Goal: Task Accomplishment & Management: Use online tool/utility

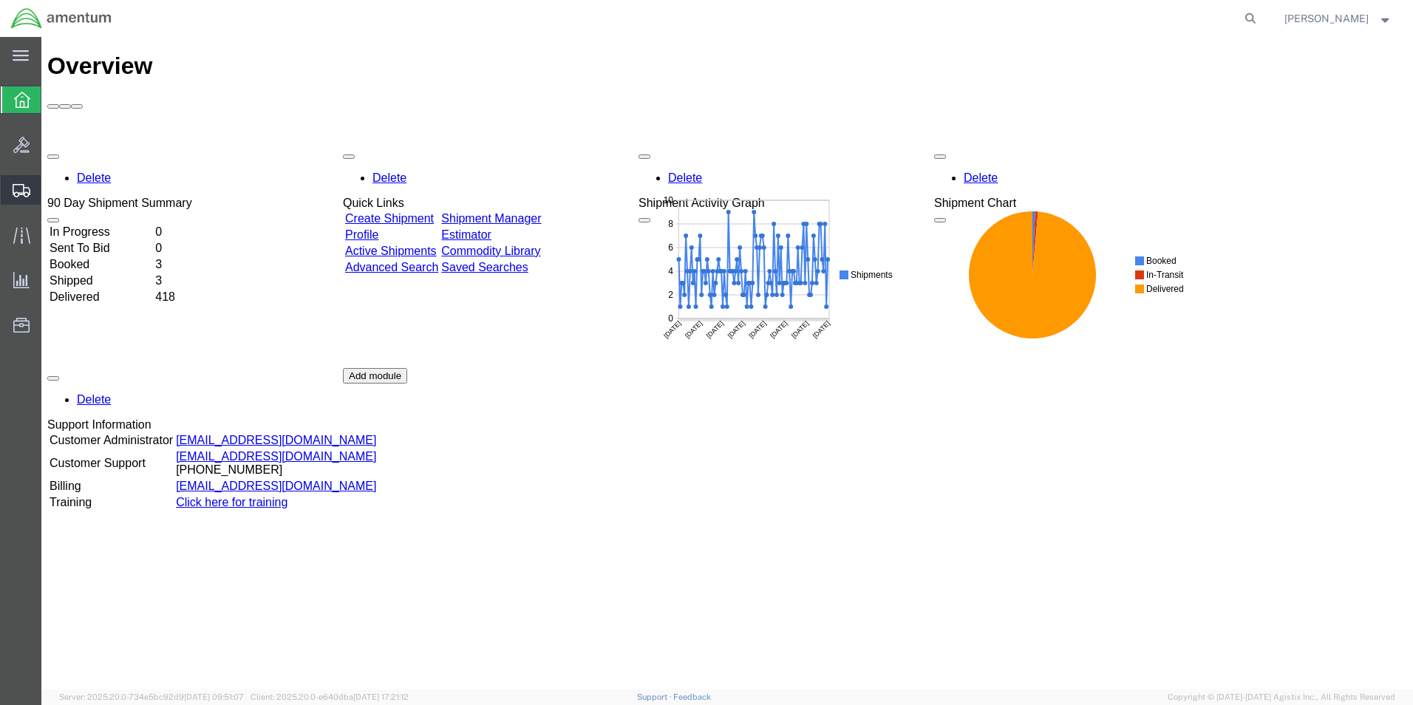
click at [0, 0] on span "Create Shipment" at bounding box center [0, 0] width 0 height 0
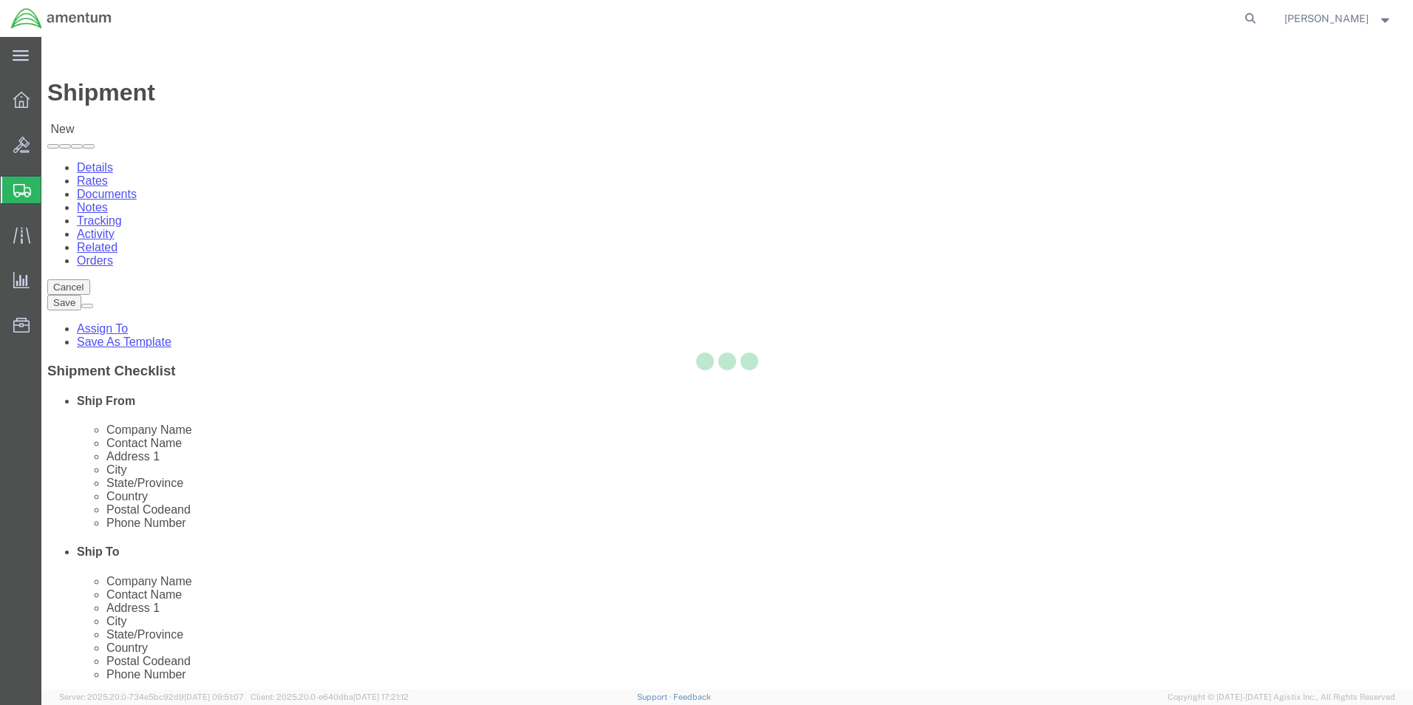
select select
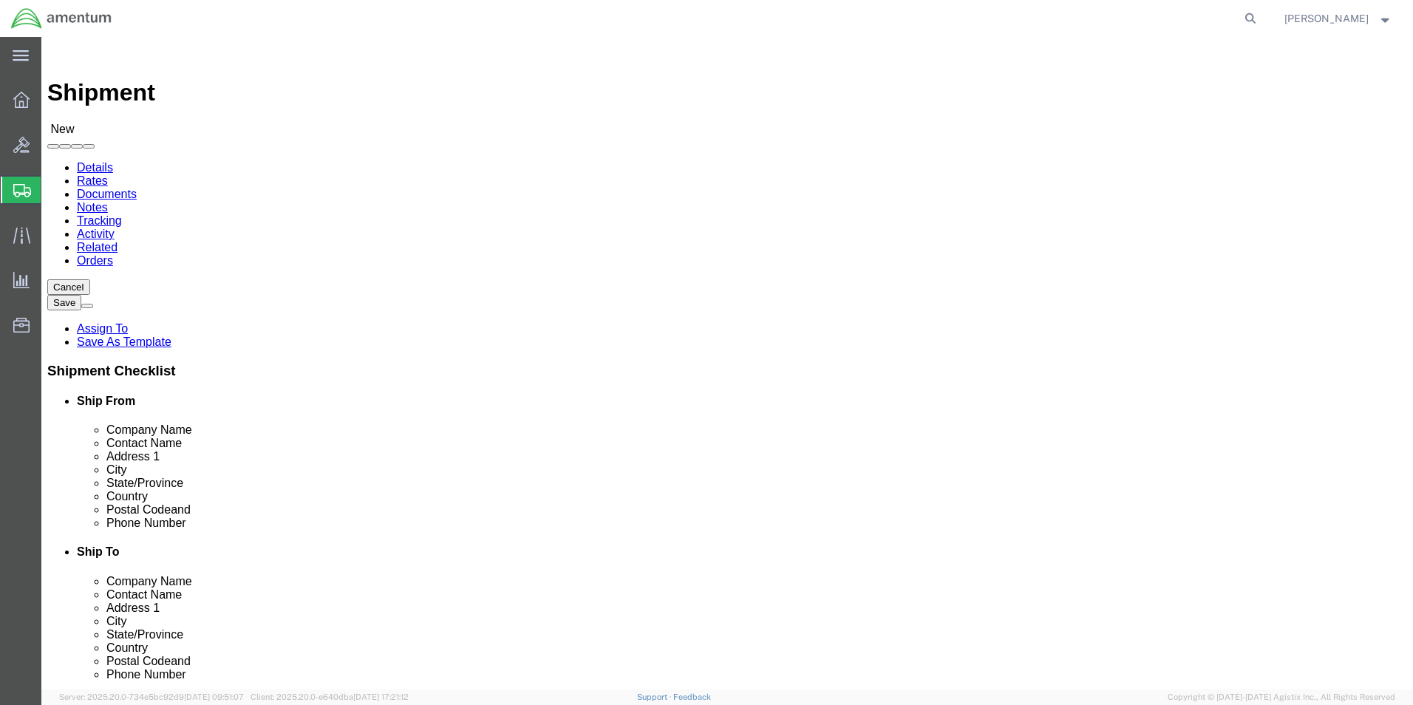
click input "text"
type input "SU"
click p "- AMENTUM - ([PERSON_NAME]) [STREET_ADDRESS][PERSON_NAME]"
select select "FL"
type input "[PERSON_NAME]"
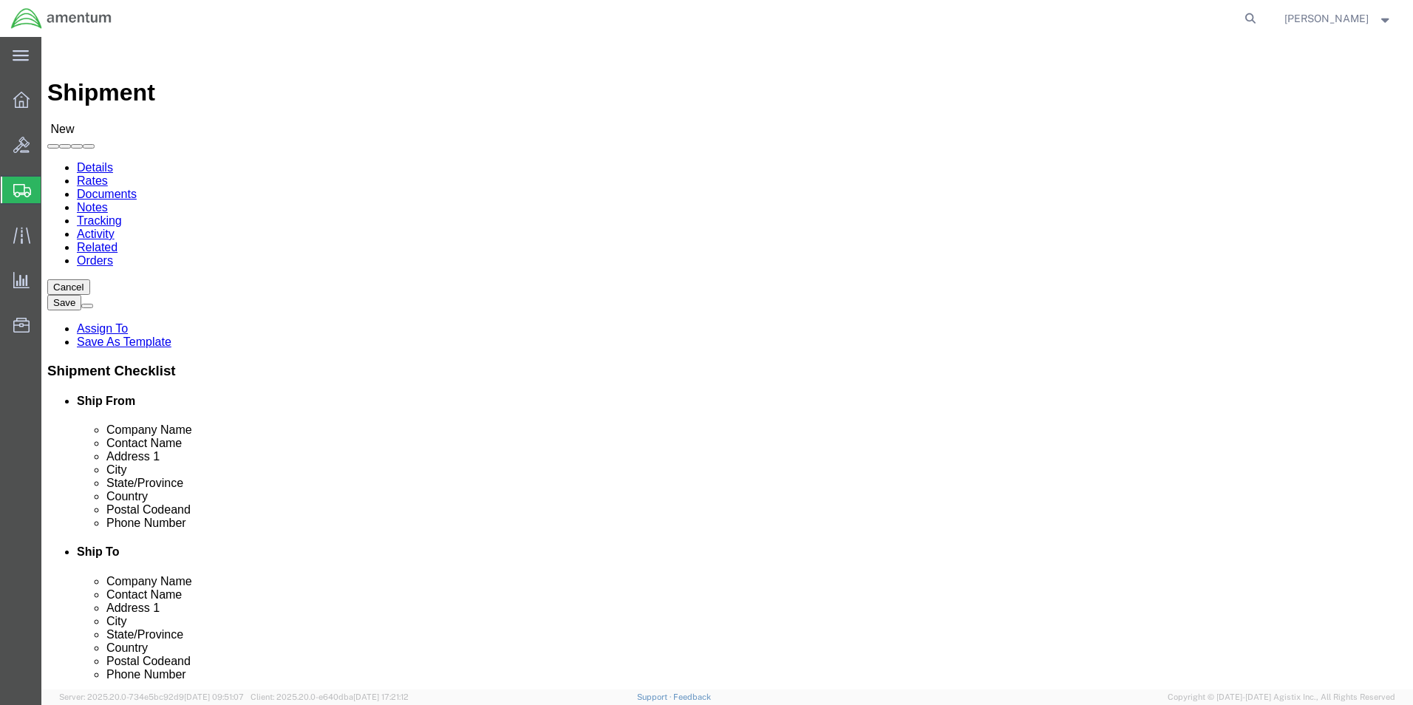
click input "text"
click p "- AMENTUM - ([PERSON_NAME]) HANGAR 3 BLDG 9500 MCAS MIRAMAR, [GEOGRAPHIC_DATA],…"
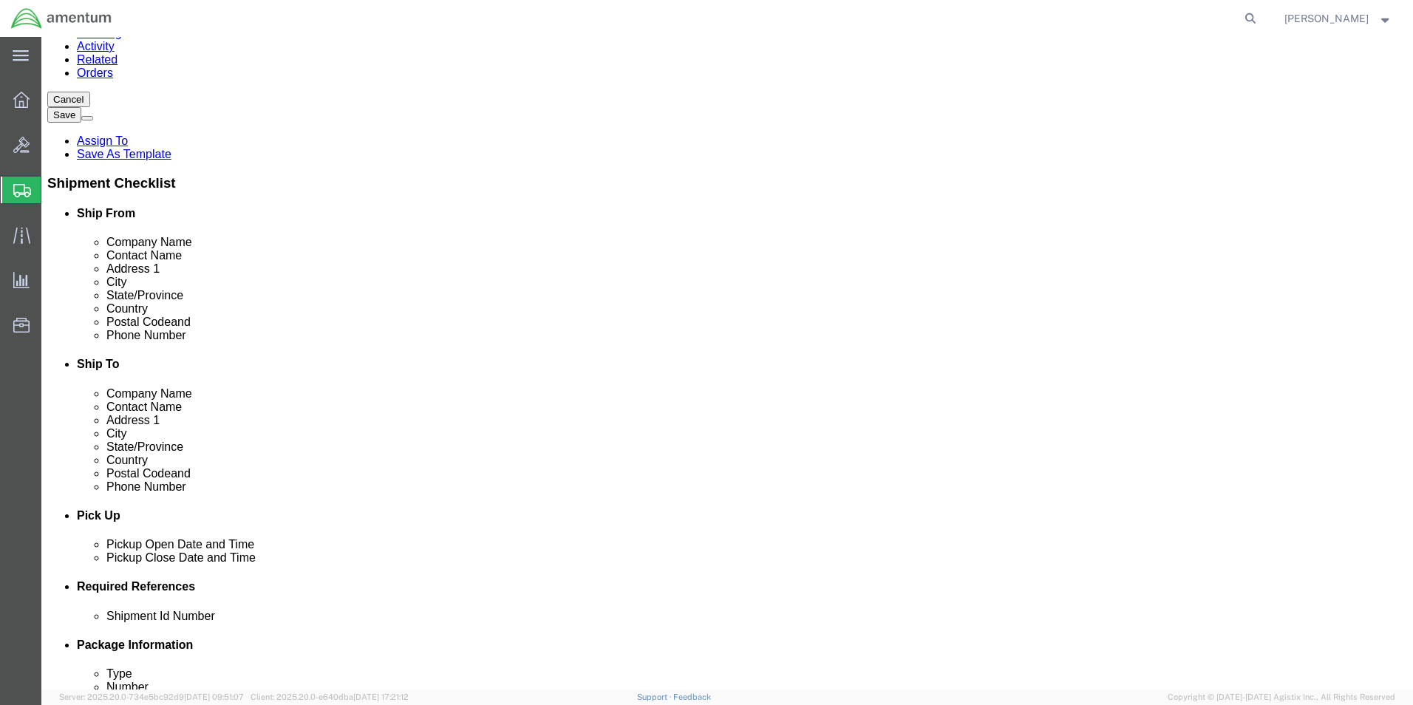
scroll to position [222, 0]
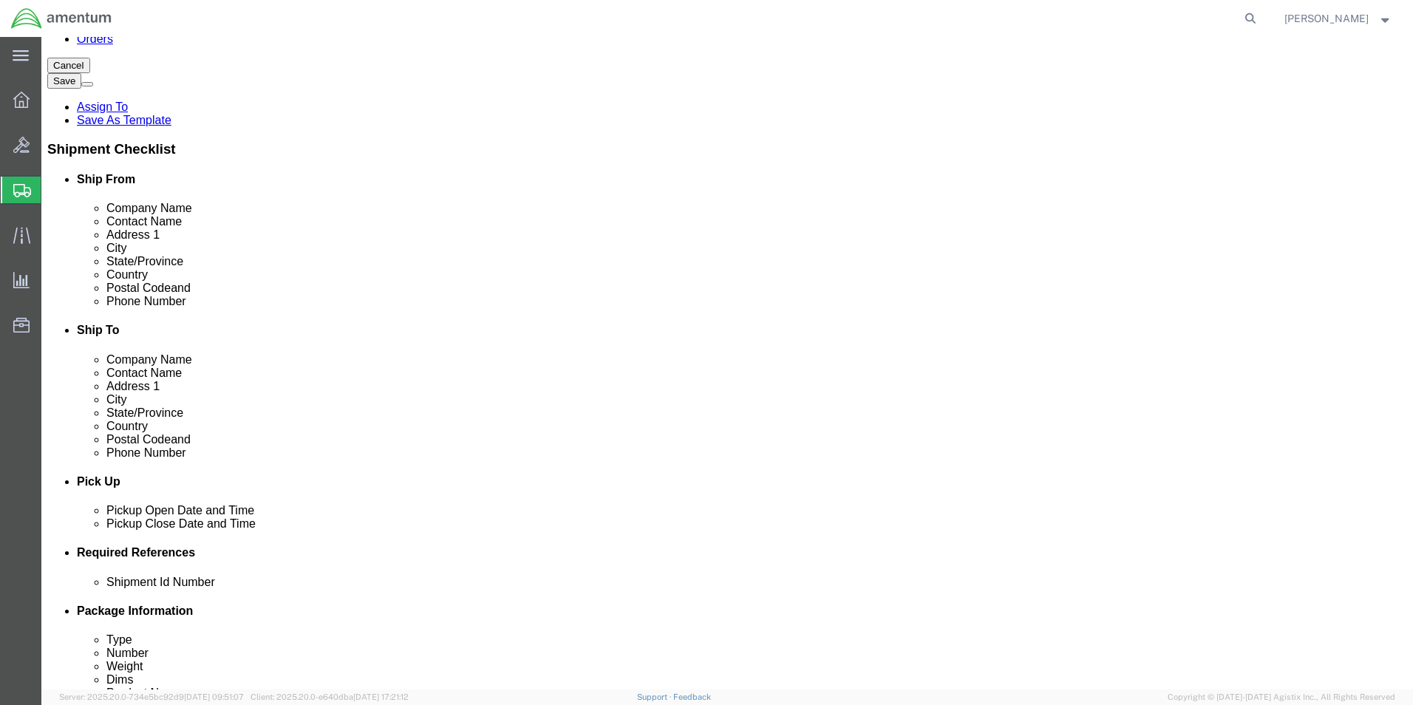
type input "[PERSON_NAME]"
click div
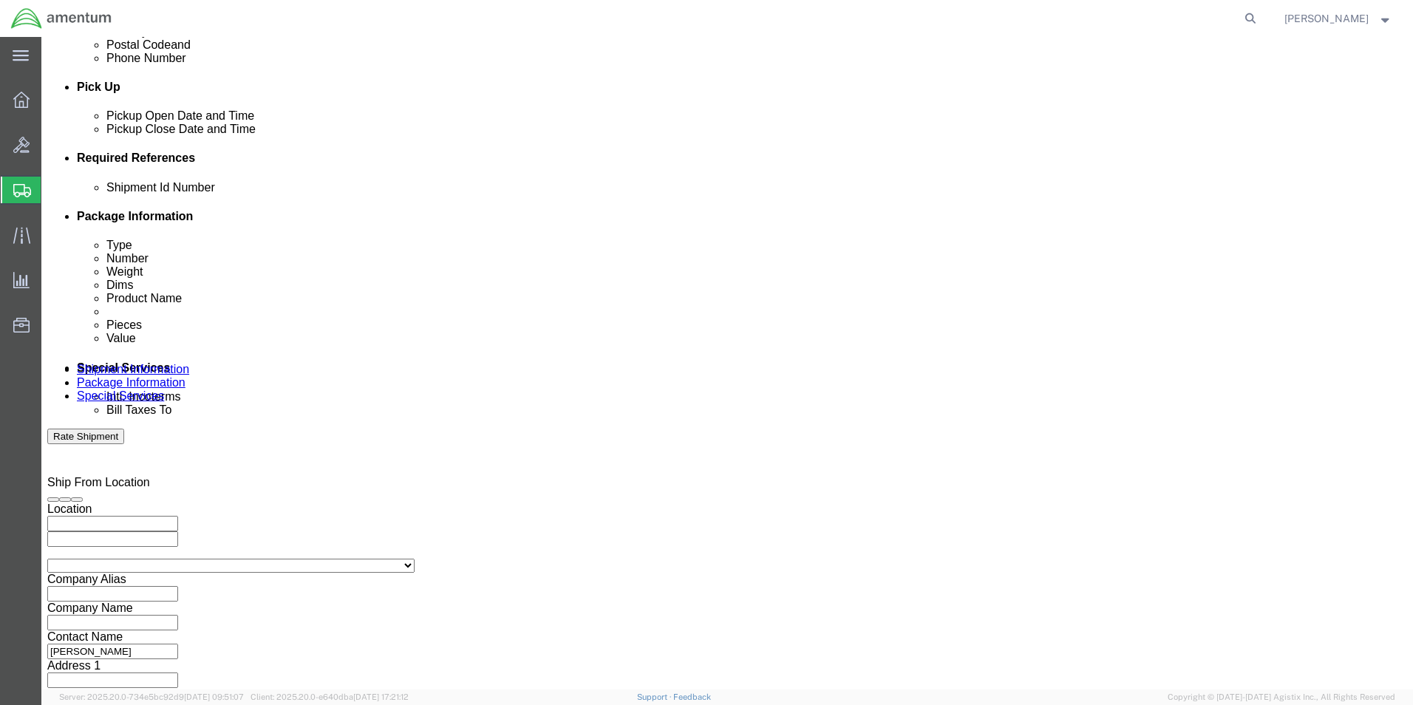
click input "4:00 PM"
click input "7:00 PM"
type input "7:00 AM"
click button "Apply"
click div
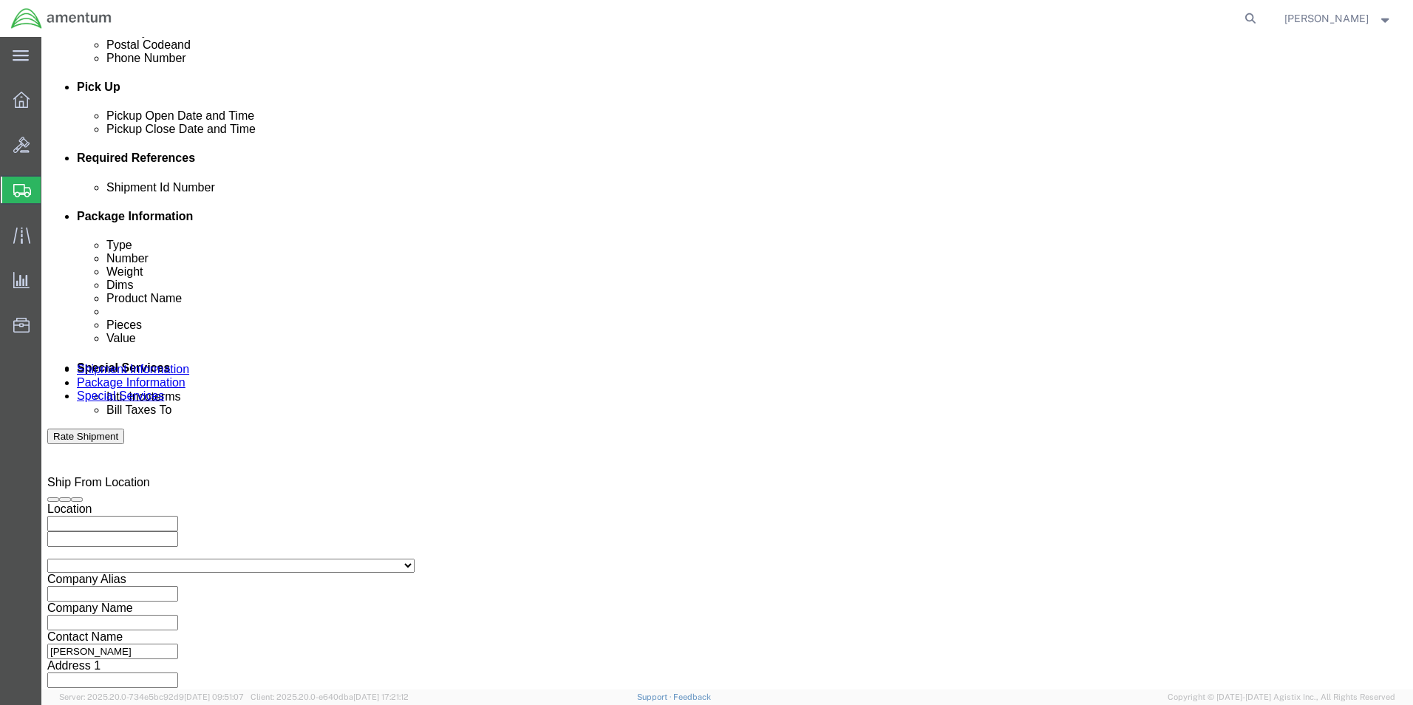
click input "8:00 AM"
click input "3:00 AM"
type input "3:00 PM"
click button "Apply"
click icon
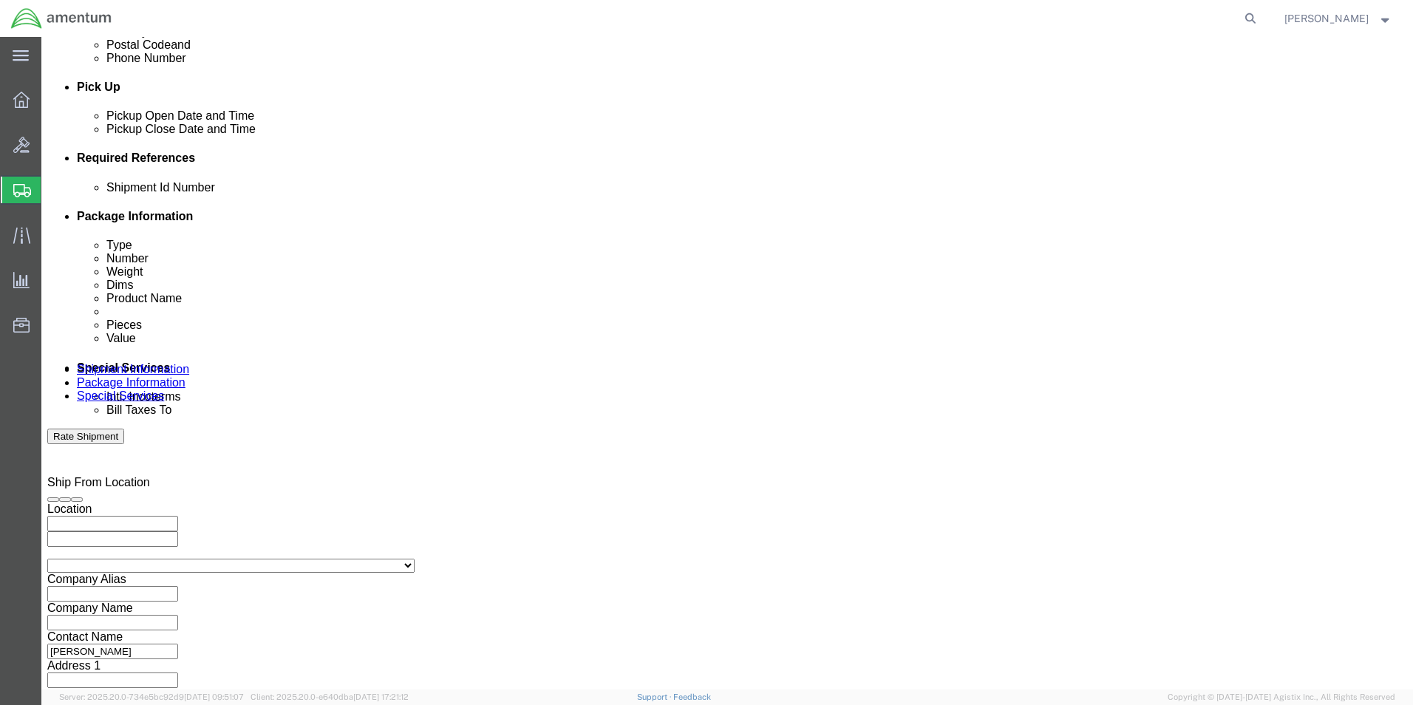
scroll to position [459, 0]
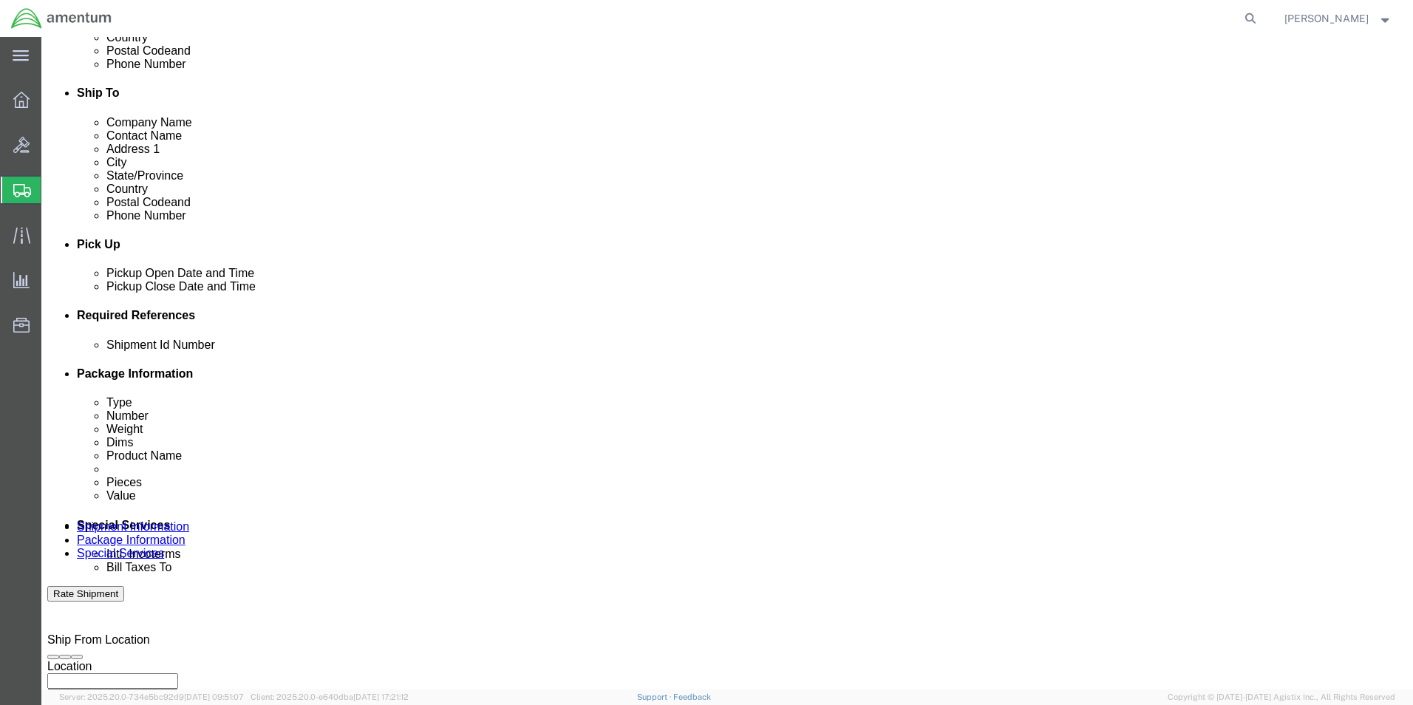
click icon
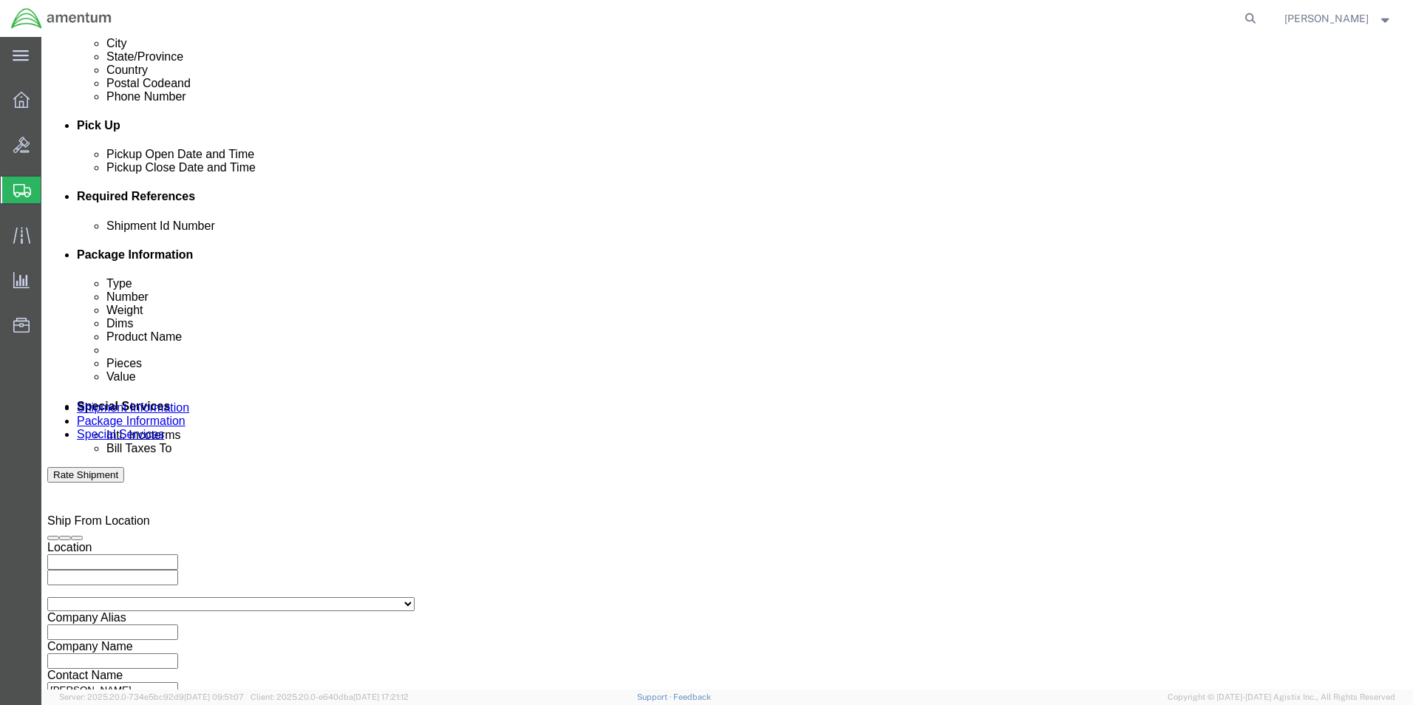
scroll to position [616, 0]
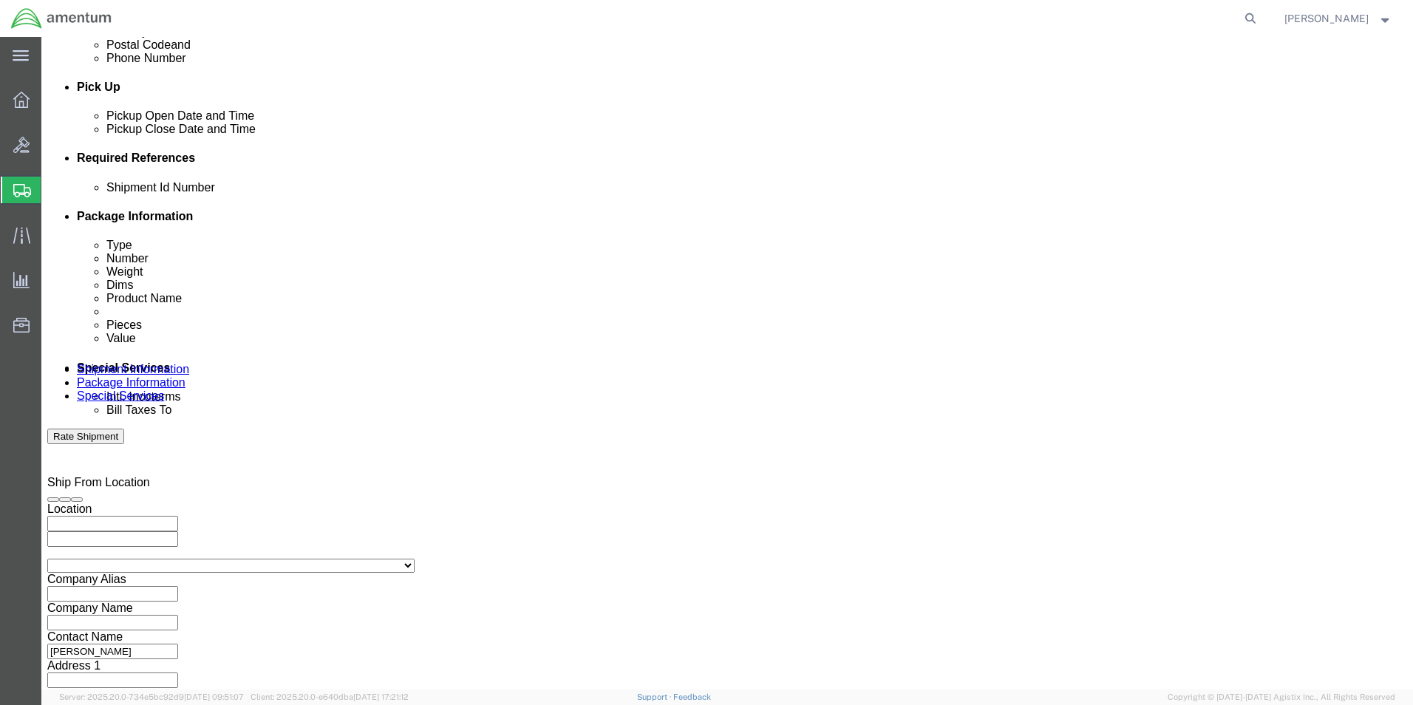
click button "Add reference"
click input "text"
type input "6000"
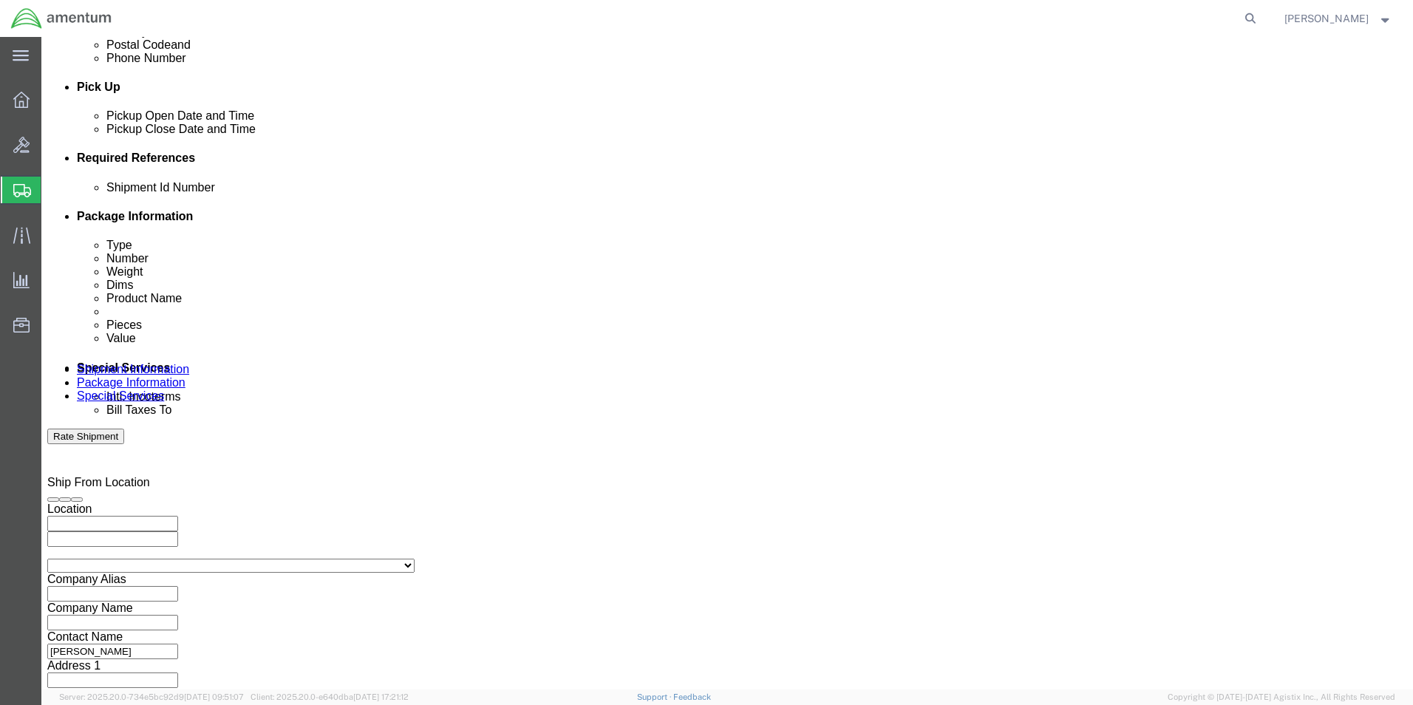
click select "Select Account Type Activity ID Airline Appointment Number ASN Batch Request # …"
select select "DEPT"
click select "Select Account Type Activity ID Airline Appointment Number ASN Batch Request # …"
click input "text"
type input "T4400"
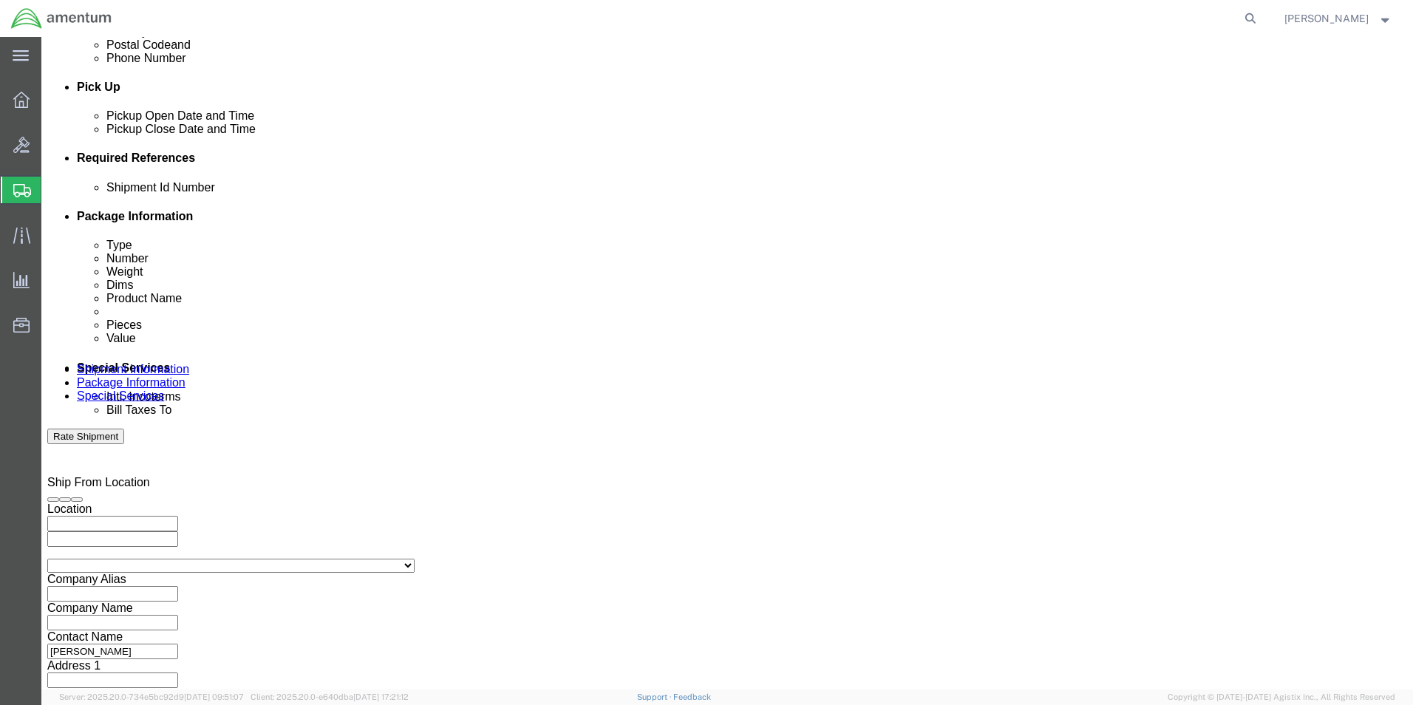
click select "Select Account Type Activity ID Airline Appointment Number ASN Batch Request # …"
select select "PROJNUM"
click select "Select Account Type Activity ID Airline Appointment Number ASN Batch Request # …"
click input "text"
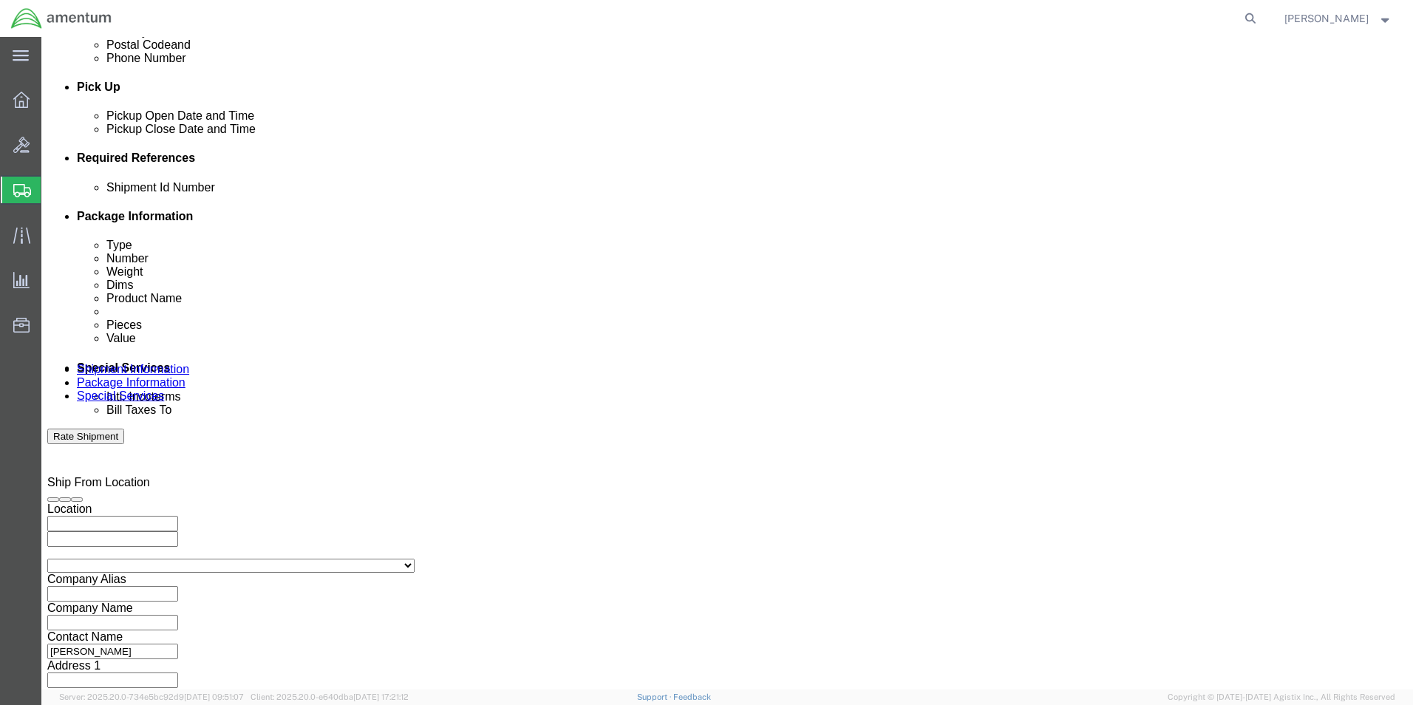
type input "6097.5.034.03.C.FT.0.23M.E00"
click select "Select Account Type Activity ID Airline Appointment Number ASN Batch Request # …"
select select "PCKSLIP"
click select "Select Account Type Activity ID Airline Appointment Number ASN Batch Request # …"
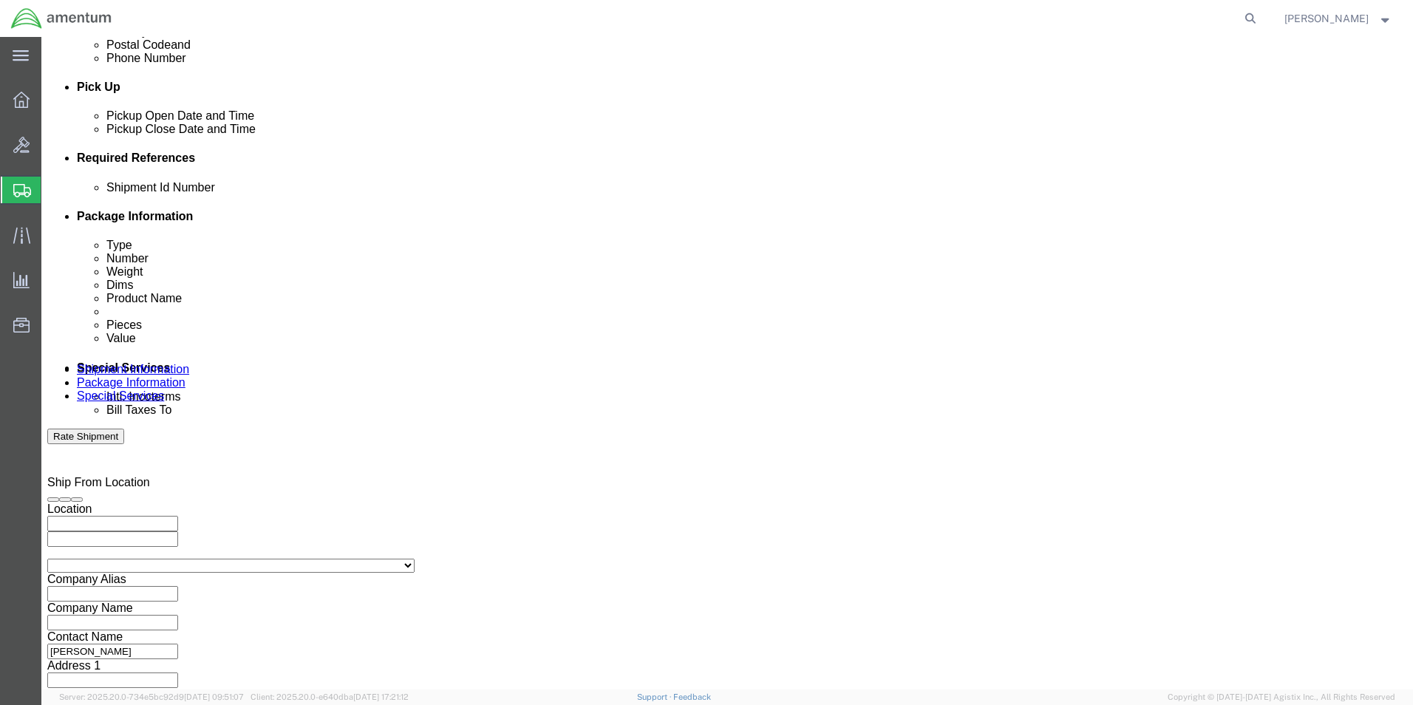
click input "text"
type input "157368"
click div "Shipment Id Number 6000 Select Account Type Activity ID Airline Appointment Num…"
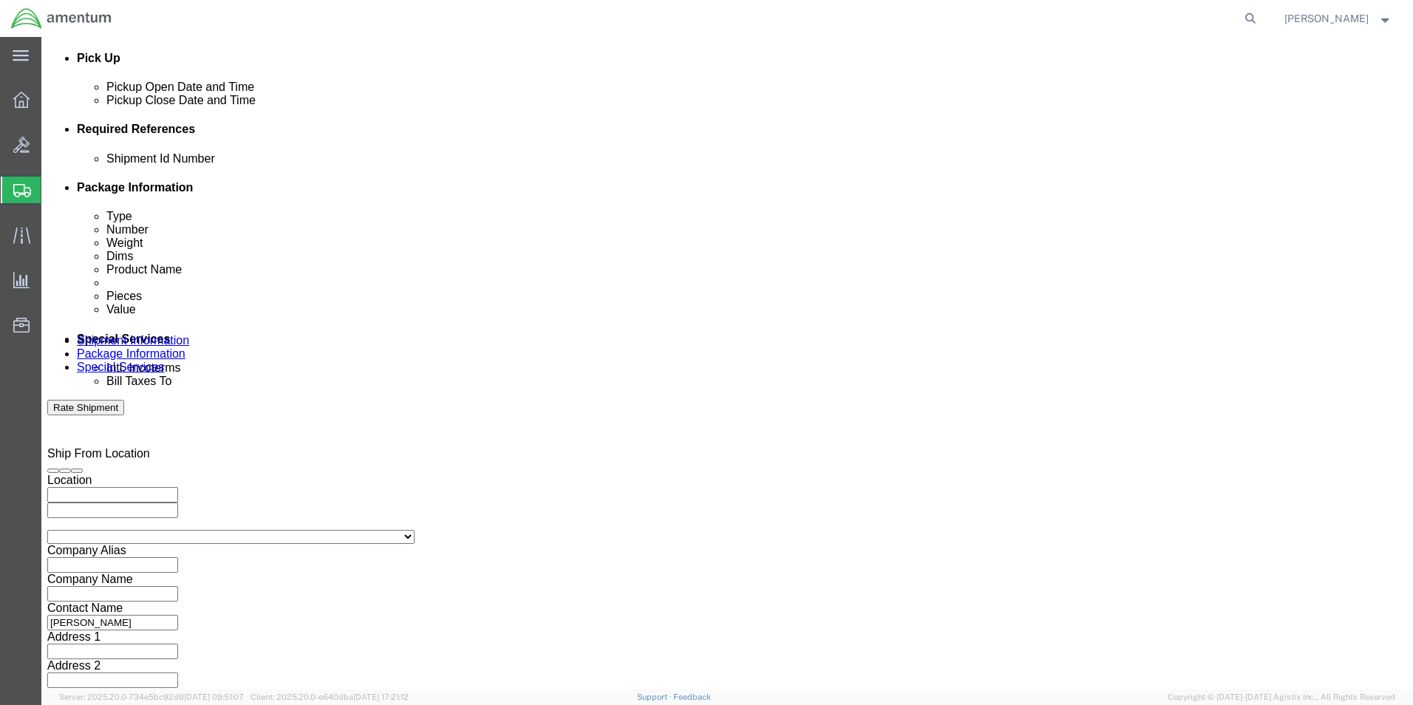
click button "Continue"
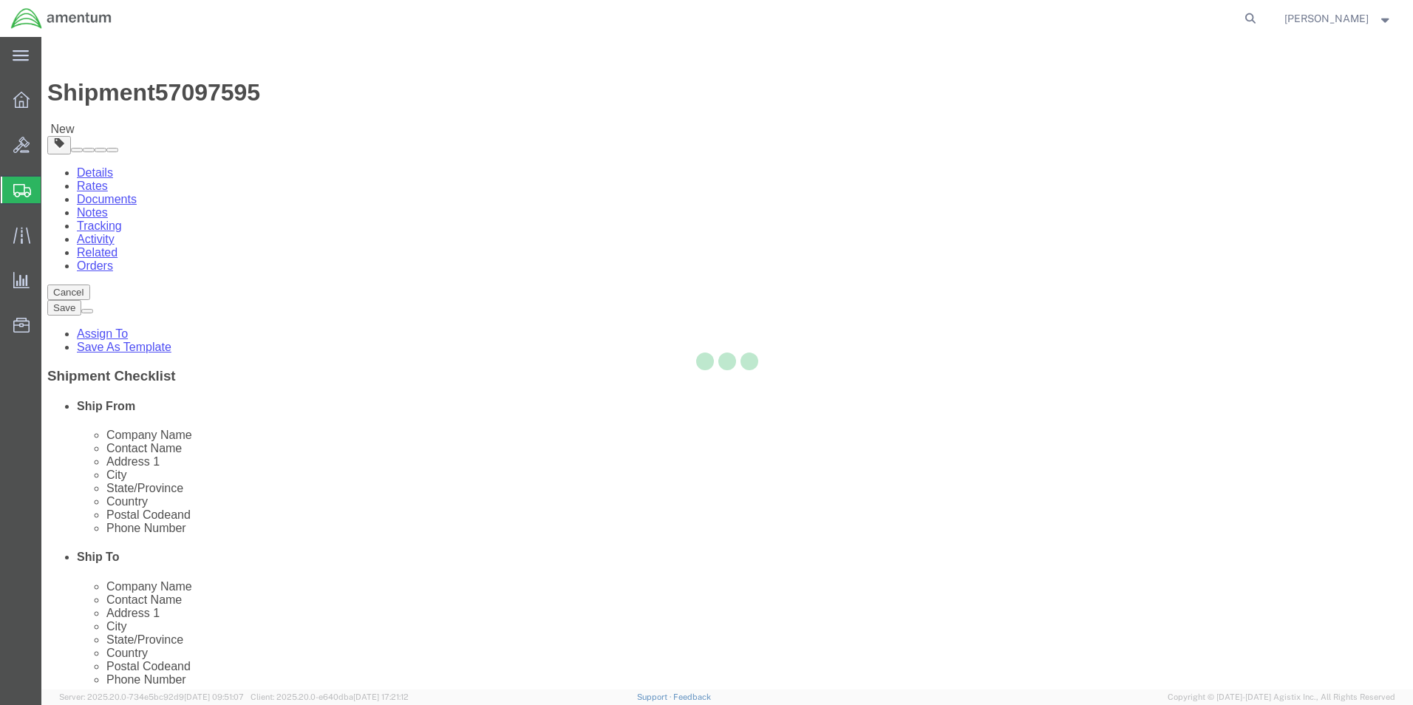
select select "CBOX"
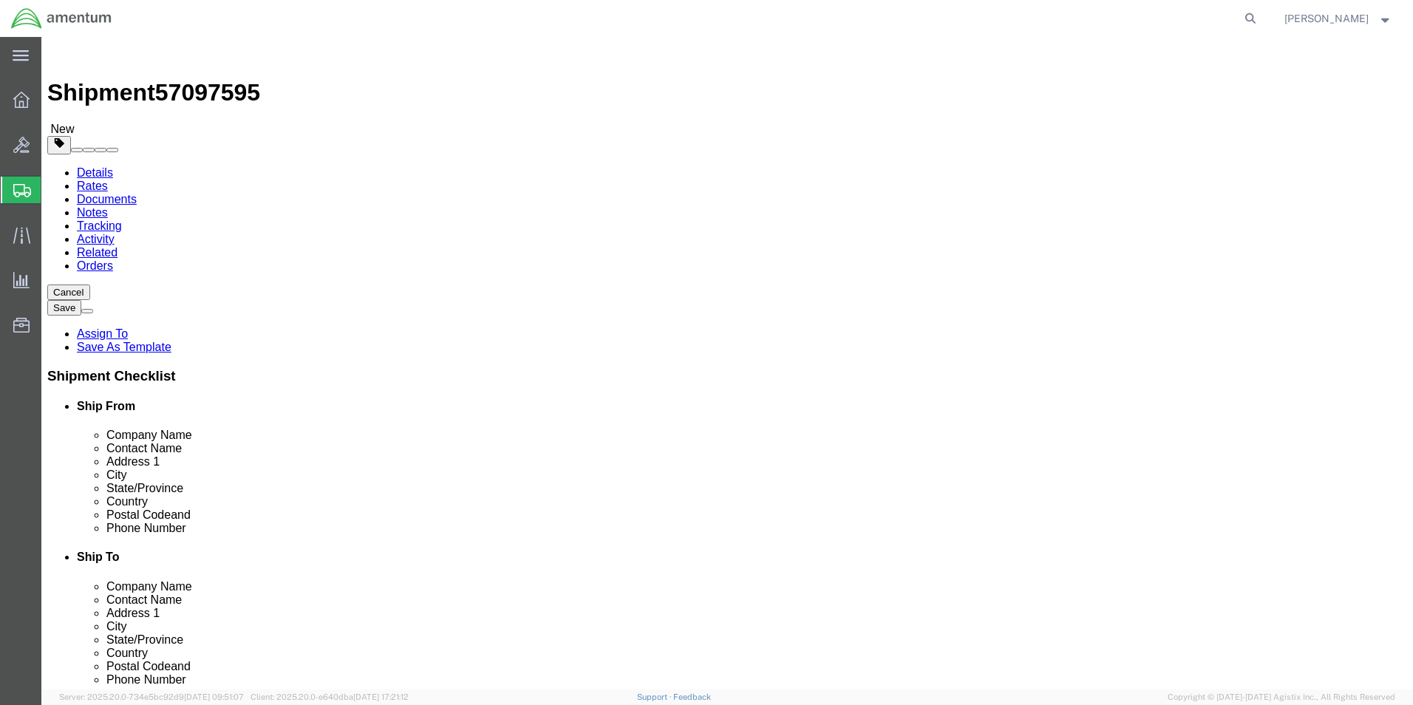
click input "text"
type input "36"
type input "11"
type input "13"
click input "0.00"
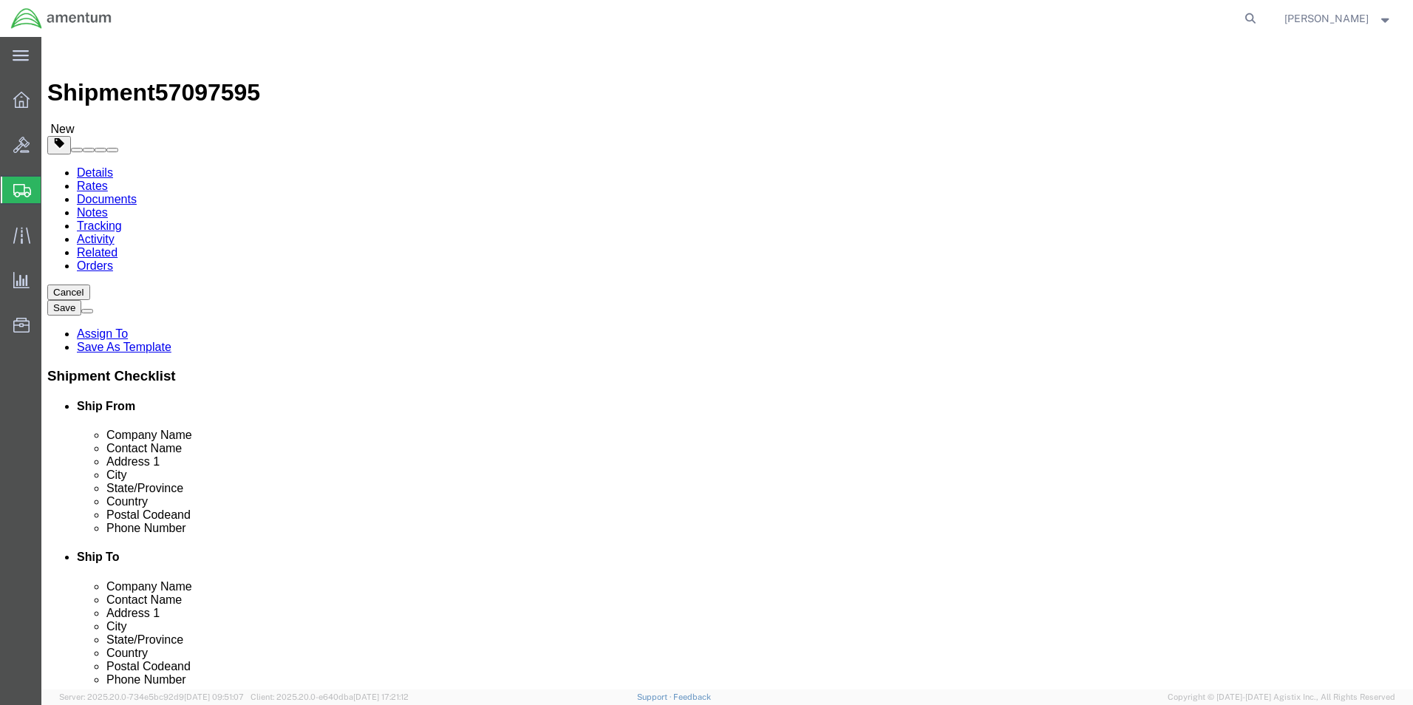
type input "12.00"
click link "Add Content"
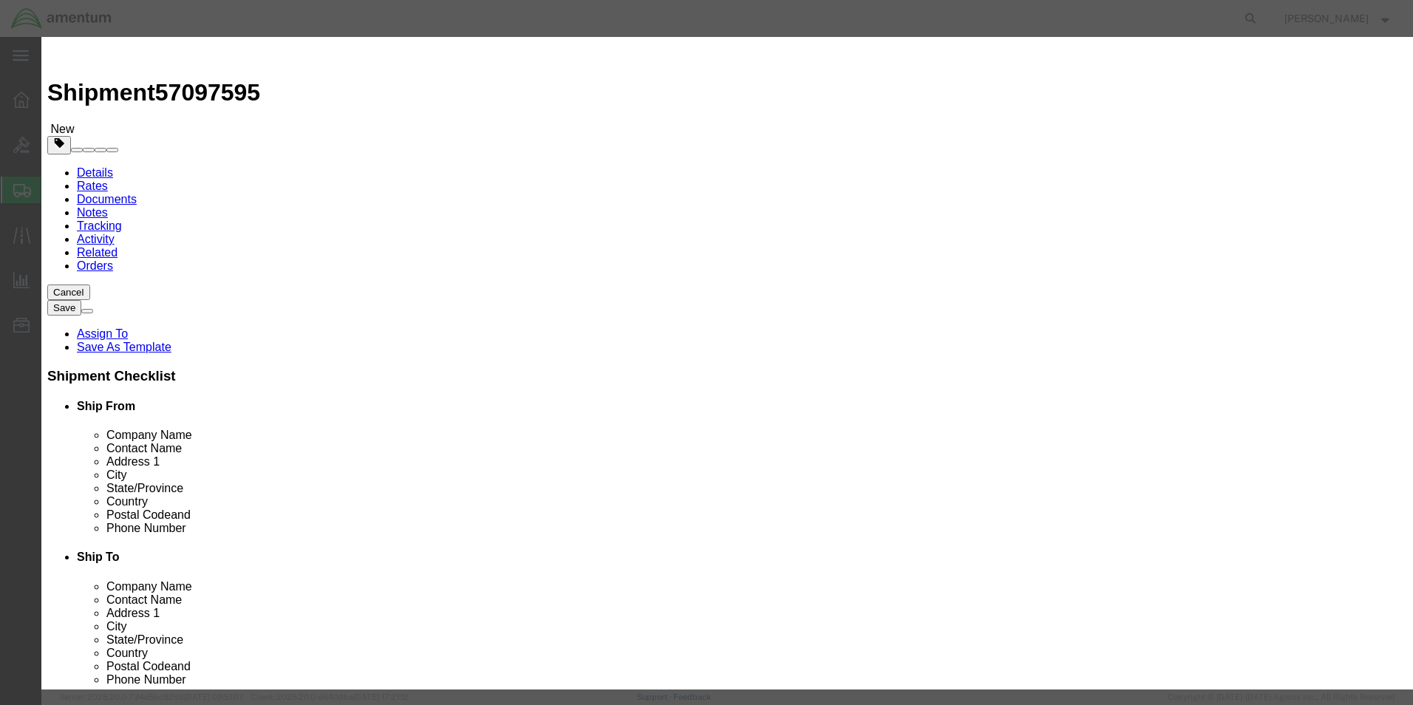
click input "text"
type input "A/C PARTS"
click input "0"
type input "37"
click input "text"
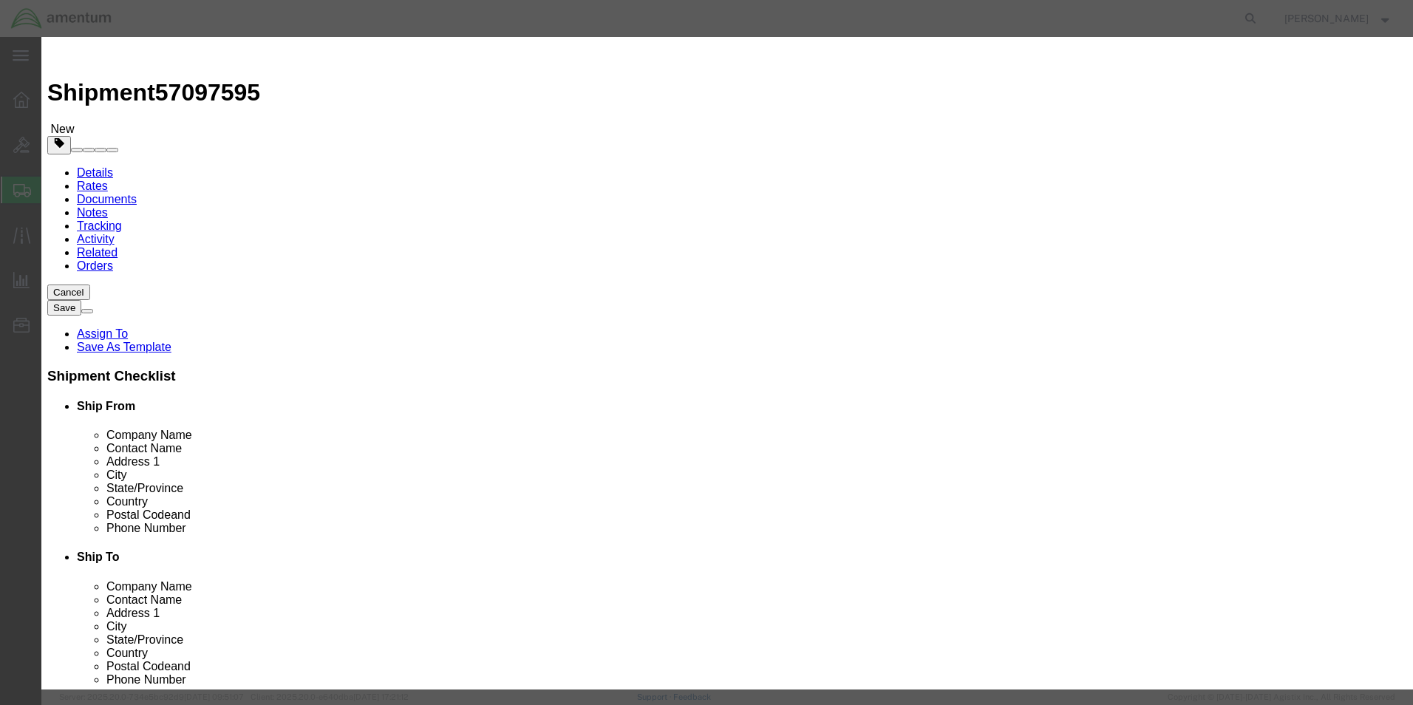
type input "20000"
click button "Save & Close"
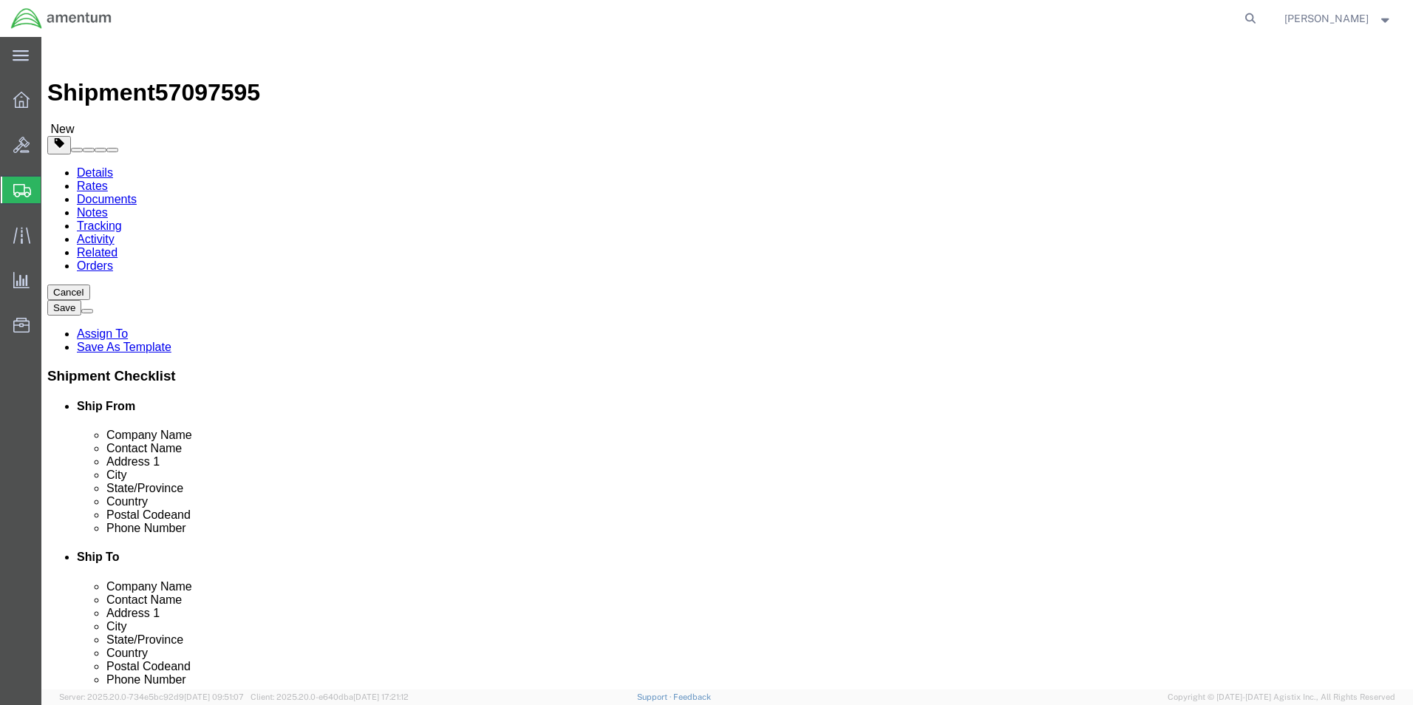
click button "Rate Shipment"
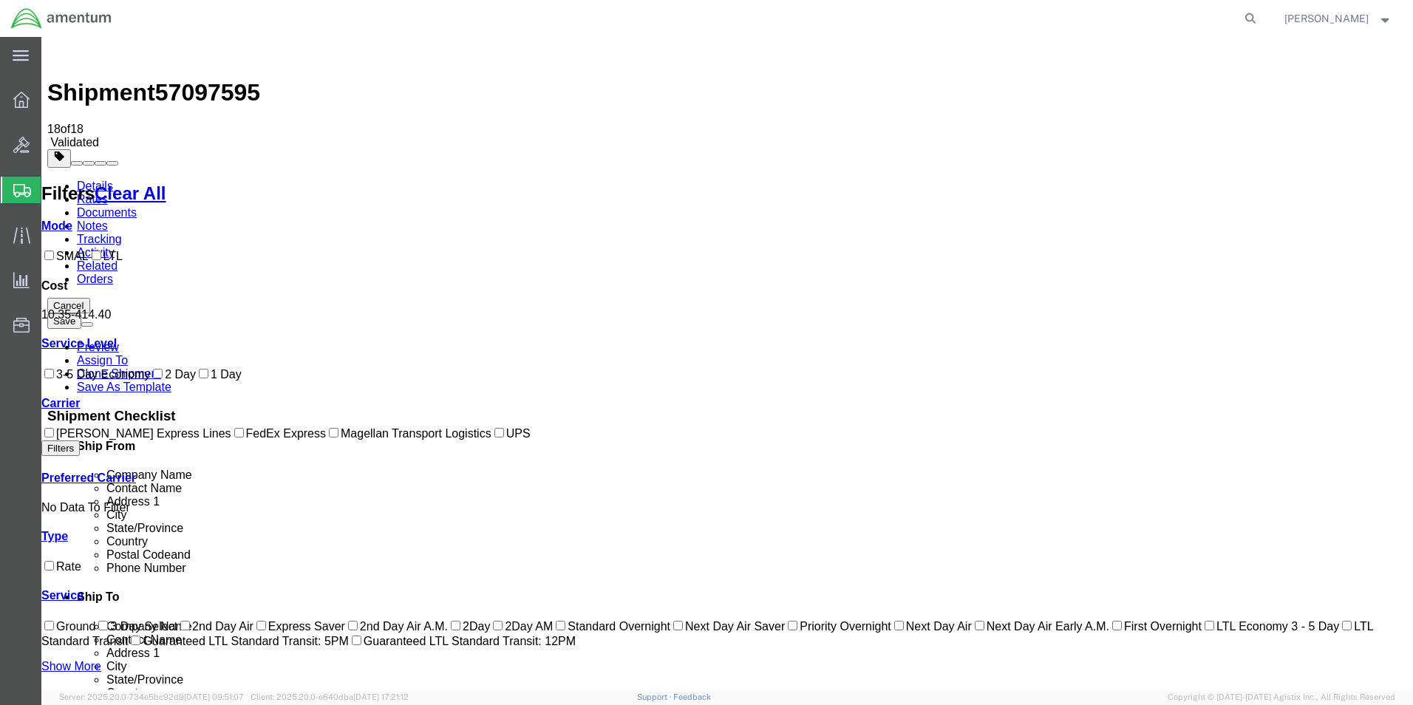
drag, startPoint x: 836, startPoint y: 444, endPoint x: 847, endPoint y: 440, distance: 11.9
checkbox input "true"
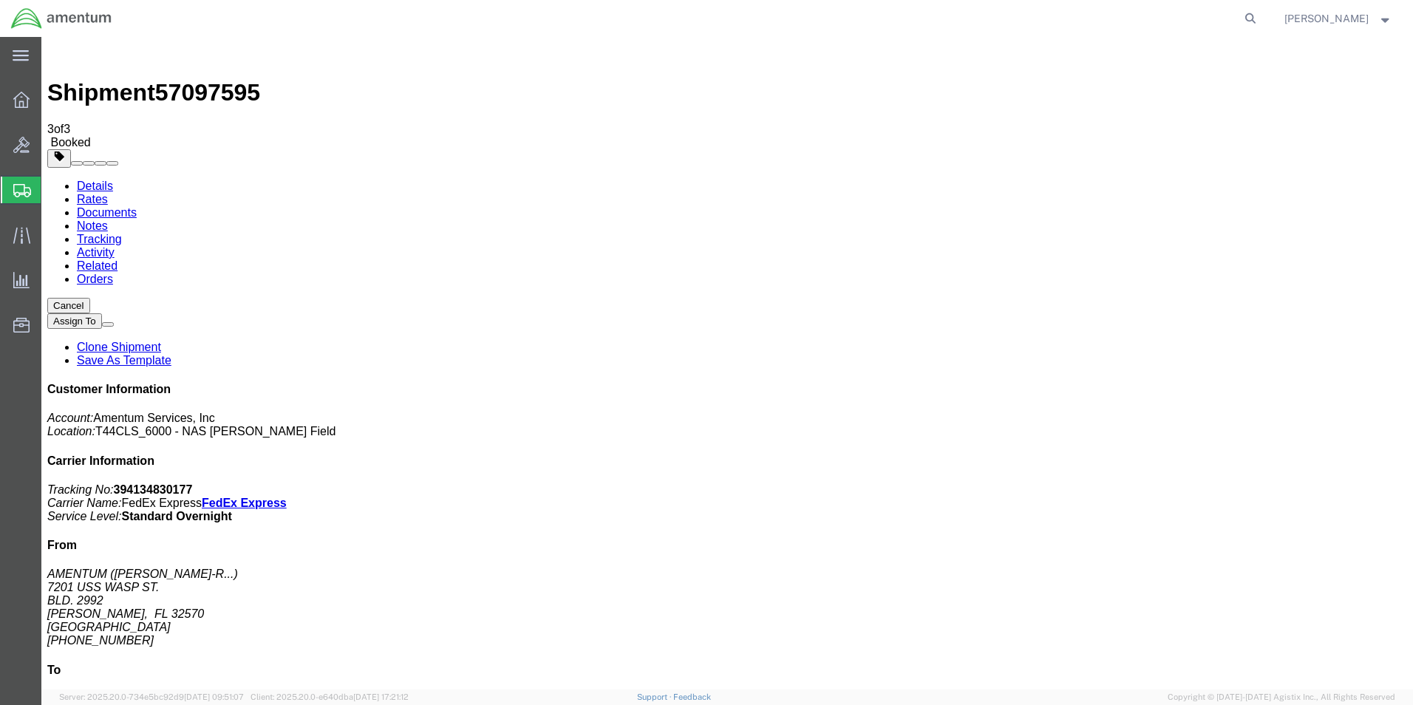
checkbox input "true"
